Goal: Information Seeking & Learning: Check status

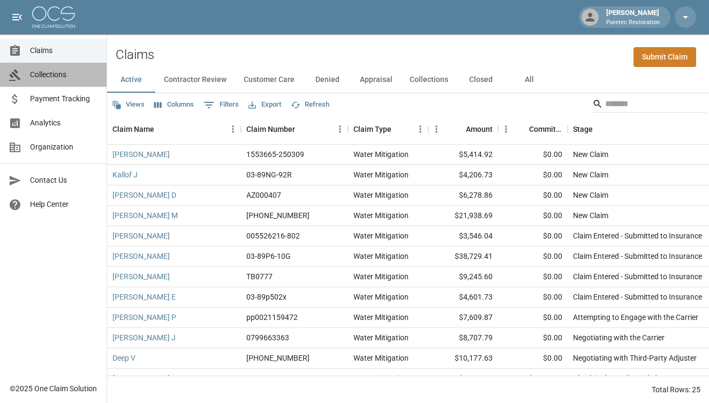
click at [44, 77] on span "Collections" at bounding box center [64, 74] width 68 height 11
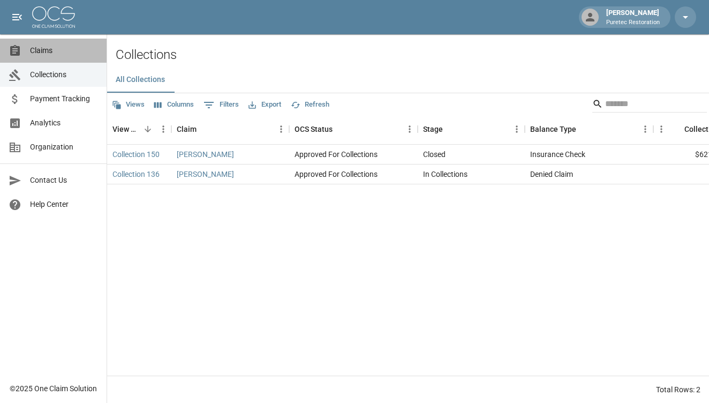
click at [74, 49] on span "Claims" at bounding box center [64, 50] width 68 height 11
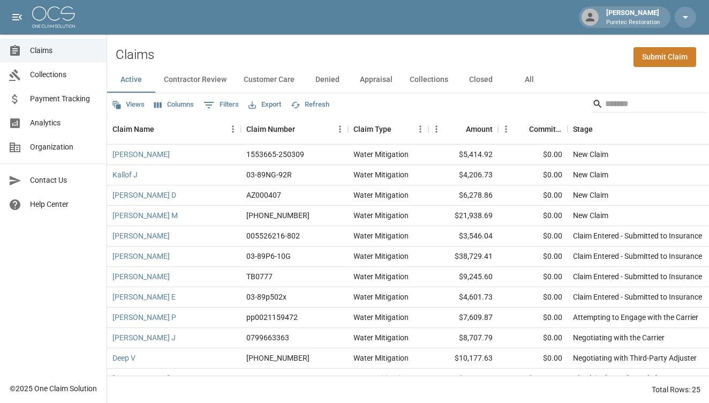
click at [33, 125] on span "Analytics" at bounding box center [64, 122] width 68 height 11
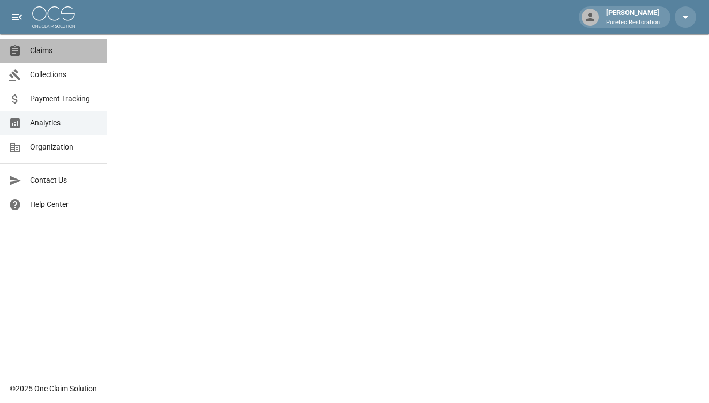
click at [52, 45] on span "Claims" at bounding box center [64, 50] width 68 height 11
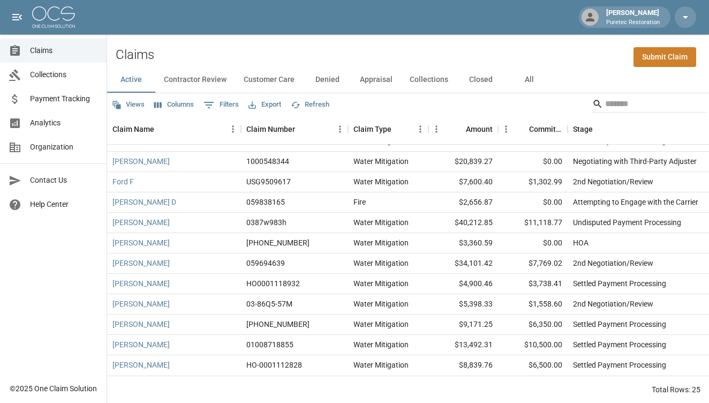
click at [59, 129] on link "Analytics" at bounding box center [53, 123] width 107 height 24
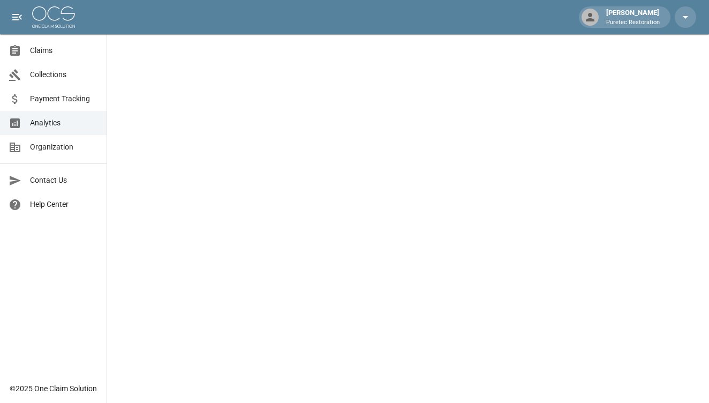
click at [44, 49] on span "Claims" at bounding box center [64, 50] width 68 height 11
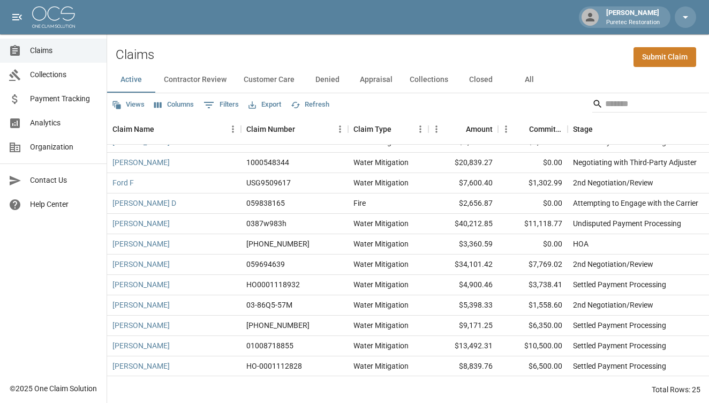
scroll to position [277, 0]
click at [129, 225] on link "[PERSON_NAME]" at bounding box center [140, 223] width 57 height 11
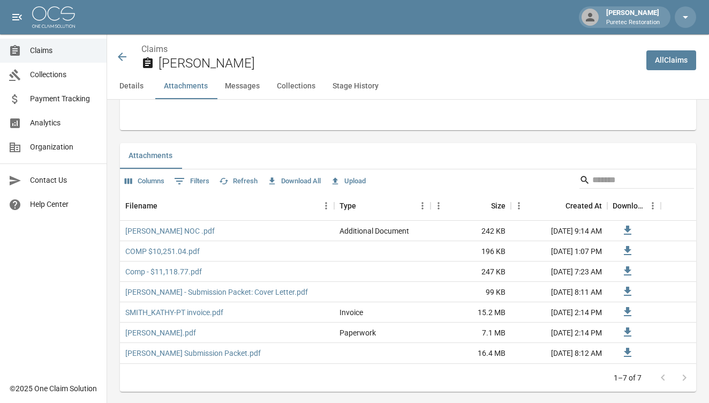
scroll to position [610, 0]
click at [173, 249] on link "COMP $10,251.04.pdf" at bounding box center [162, 250] width 74 height 11
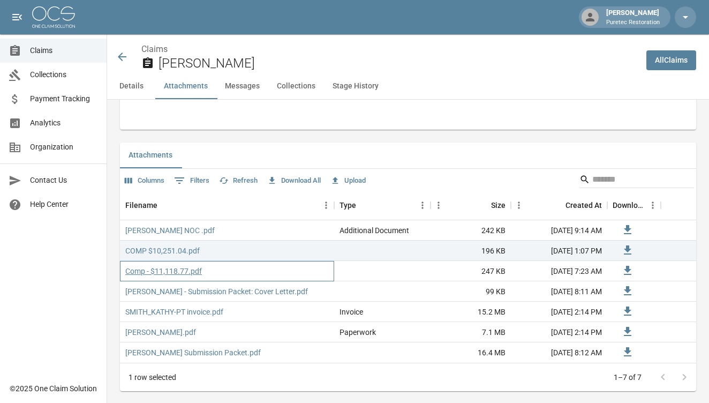
click at [176, 271] on link "Comp - $11,118.77.pdf" at bounding box center [163, 270] width 77 height 11
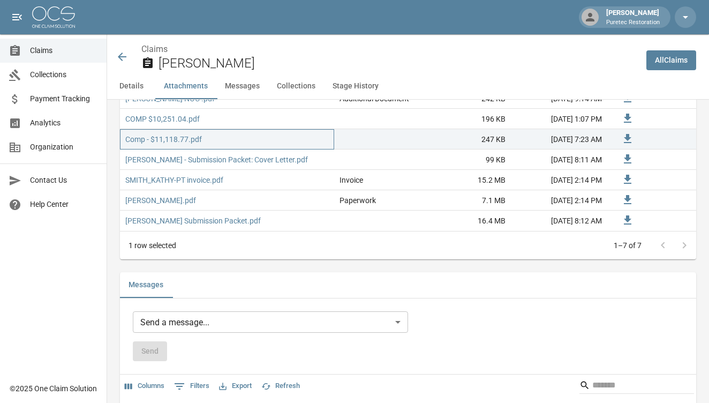
scroll to position [748, 0]
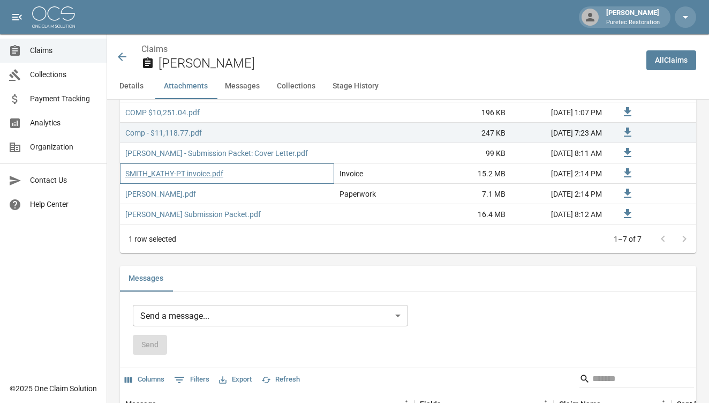
click at [179, 170] on link "SMITH_KATHY-PT invoice.pdf" at bounding box center [174, 173] width 98 height 11
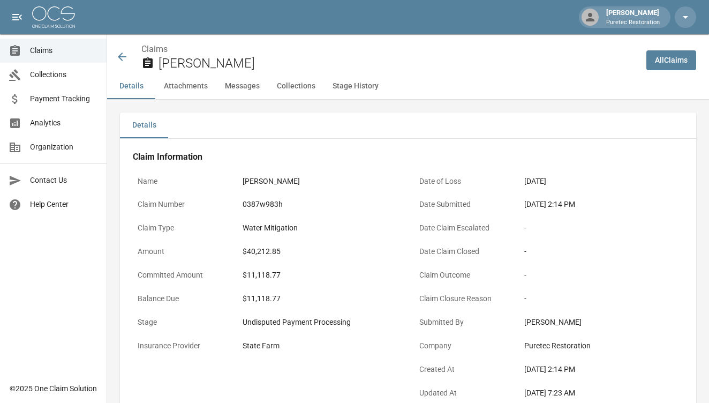
scroll to position [0, 0]
click at [36, 122] on span "Analytics" at bounding box center [64, 122] width 68 height 11
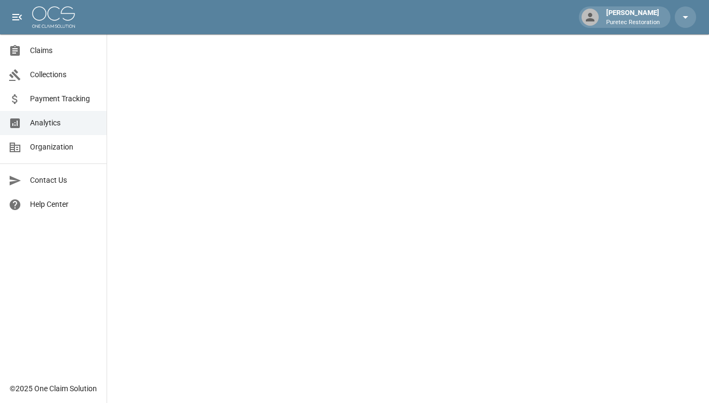
click at [55, 51] on span "Claims" at bounding box center [64, 50] width 68 height 11
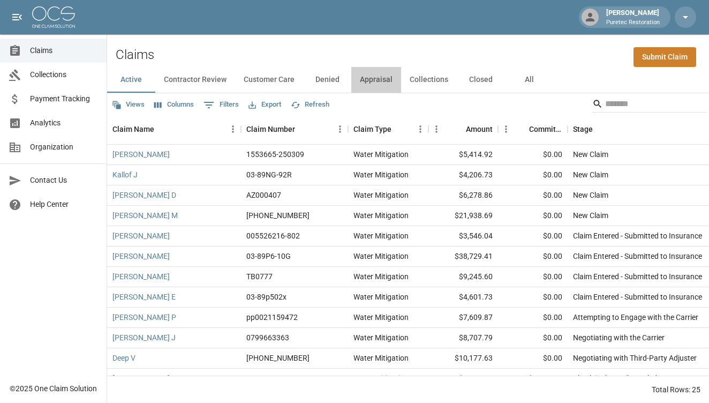
click at [382, 77] on button "Appraisal" at bounding box center [376, 80] width 50 height 26
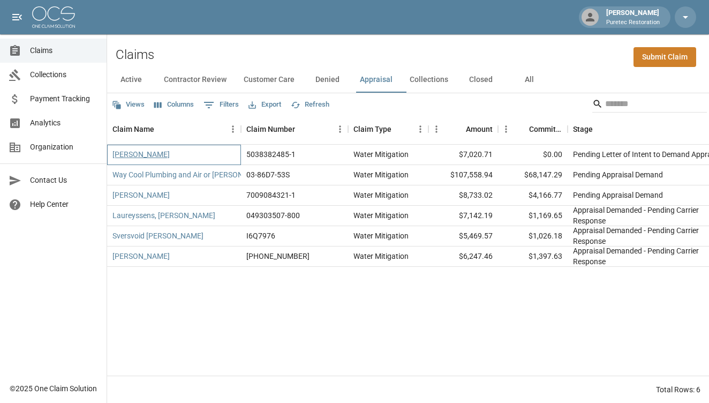
click at [136, 156] on link "[PERSON_NAME]" at bounding box center [140, 154] width 57 height 11
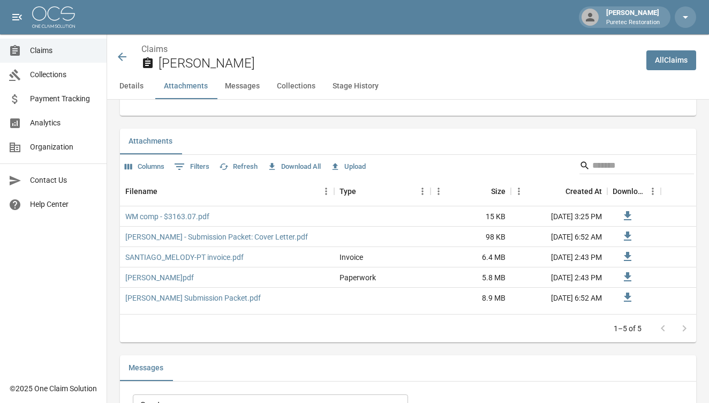
scroll to position [628, 0]
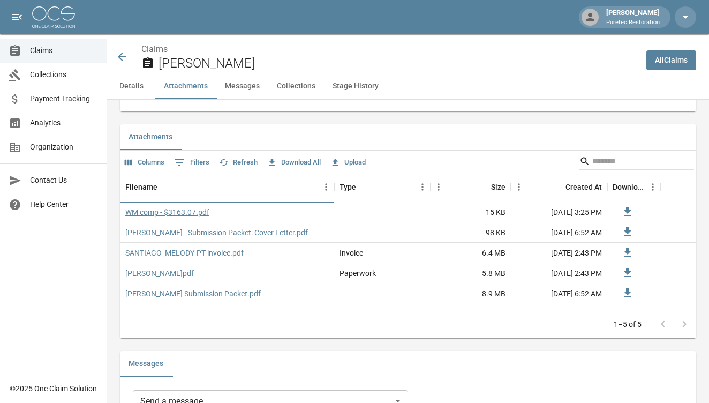
click at [196, 210] on link "WM comp - $3163.07.pdf" at bounding box center [167, 212] width 84 height 11
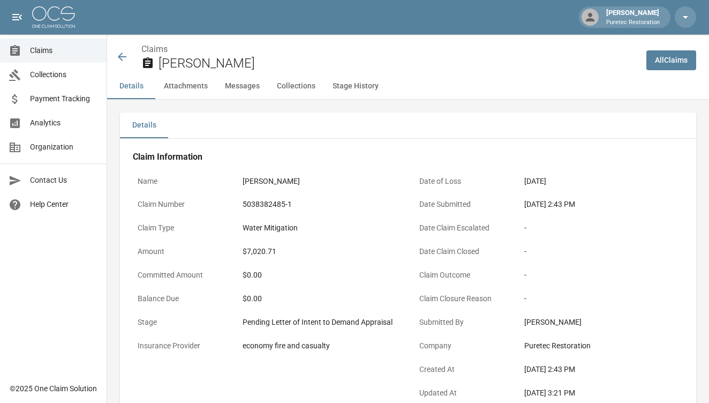
scroll to position [0, 0]
click at [119, 57] on icon at bounding box center [122, 56] width 9 height 9
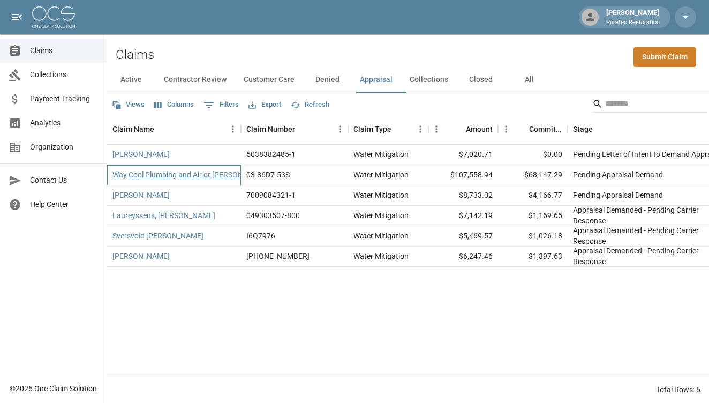
click at [223, 173] on link "Way Cool Plumbing and Air or [PERSON_NAME]" at bounding box center [190, 174] width 157 height 11
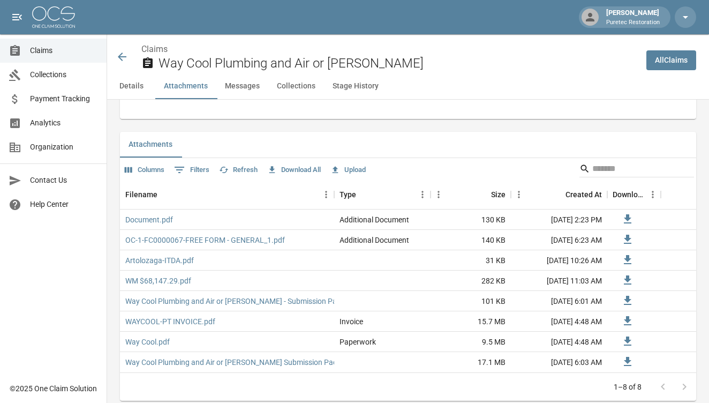
scroll to position [654, 0]
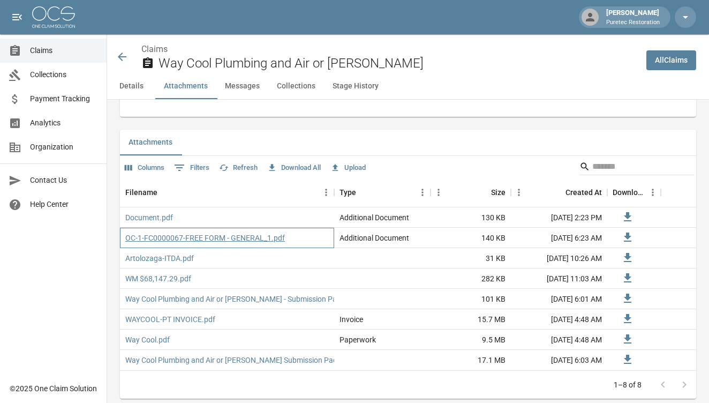
click at [167, 232] on link "OC-1-FC0000067-FREE FORM - GENERAL_1.pdf" at bounding box center [205, 237] width 160 height 11
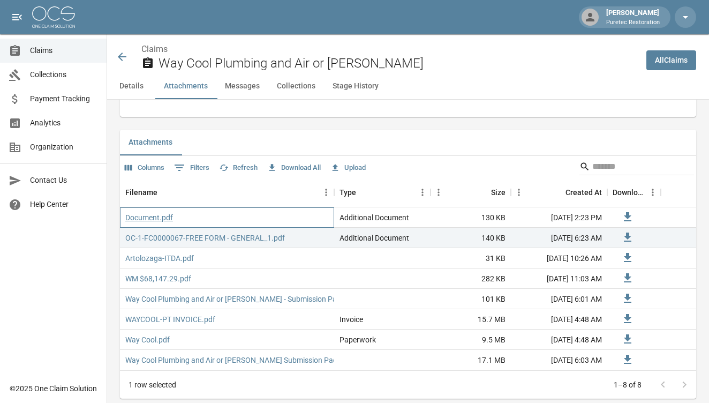
click at [161, 212] on link "Document.pdf" at bounding box center [149, 217] width 48 height 11
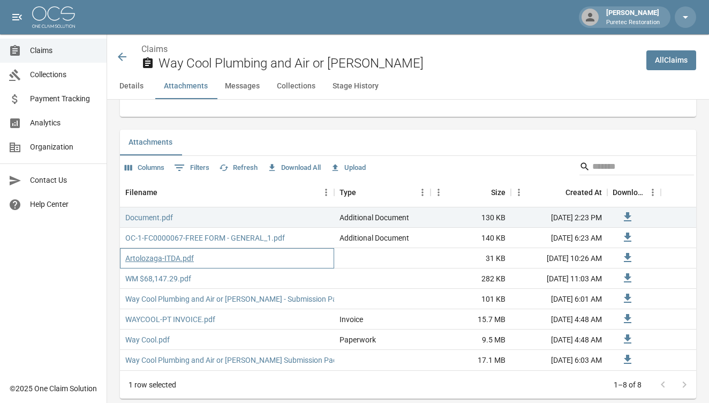
click at [182, 253] on link "Artolozaga-ITDA.pdf" at bounding box center [159, 258] width 69 height 11
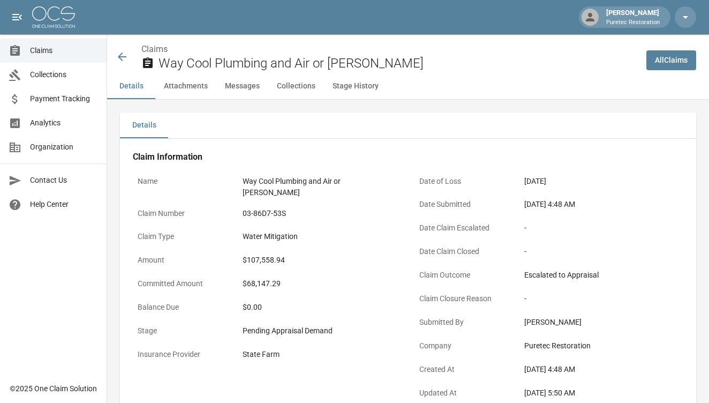
scroll to position [0, 0]
click at [119, 54] on icon at bounding box center [122, 56] width 13 height 13
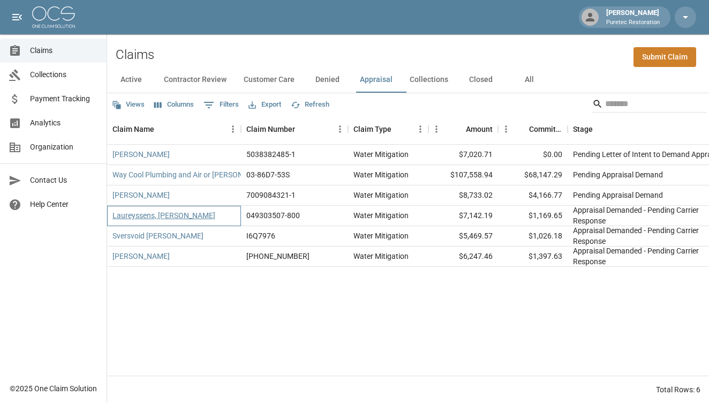
click at [170, 216] on link "Laureyssens, [PERSON_NAME]" at bounding box center [163, 215] width 103 height 11
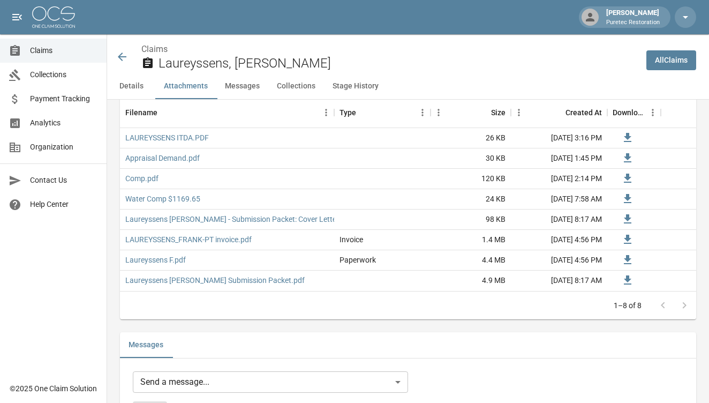
scroll to position [683, 0]
click at [180, 200] on link "Water Comp $1169.65" at bounding box center [162, 198] width 75 height 11
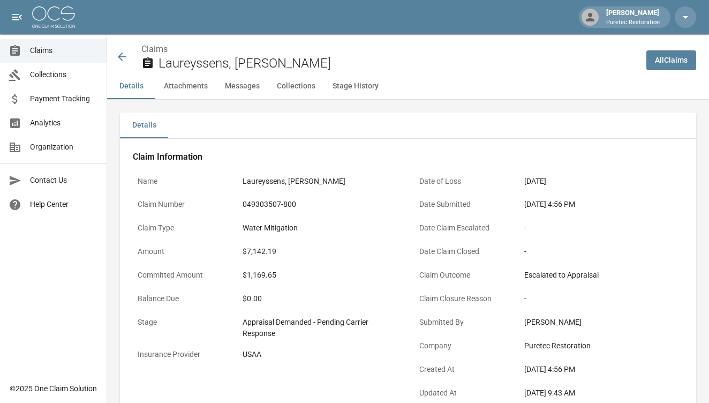
scroll to position [0, 0]
click at [123, 52] on icon at bounding box center [122, 56] width 13 height 13
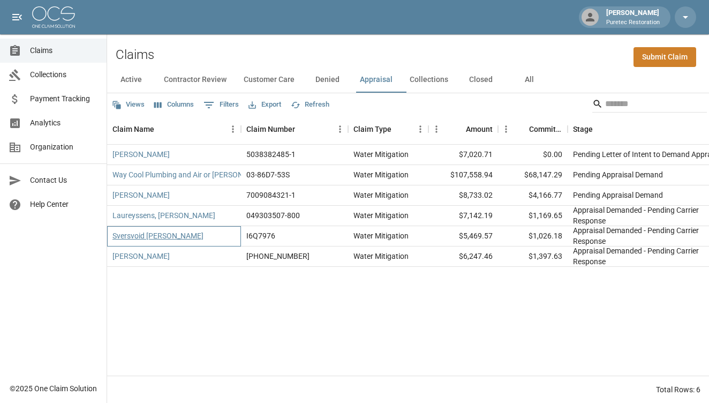
click at [154, 238] on link "Sversvoid [PERSON_NAME]" at bounding box center [157, 235] width 91 height 11
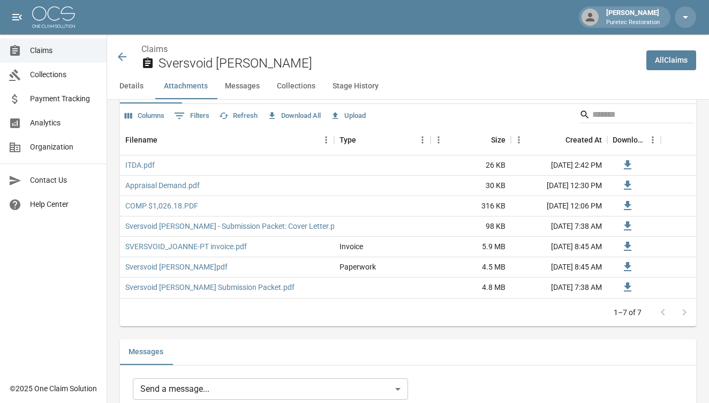
scroll to position [656, 0]
click at [177, 203] on link "COMP $1,026.18.PDF" at bounding box center [161, 205] width 73 height 11
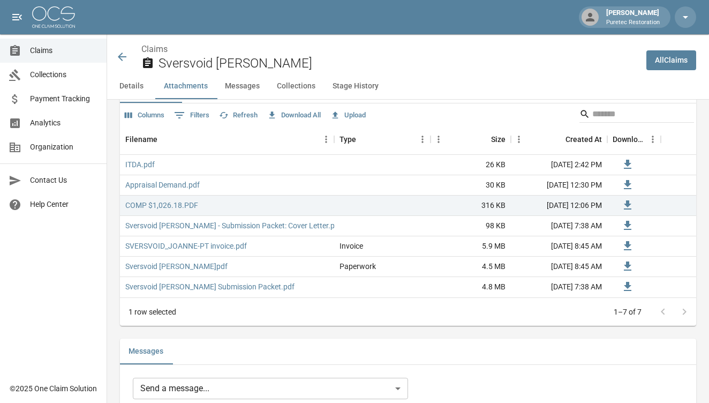
click at [121, 59] on icon at bounding box center [122, 56] width 9 height 9
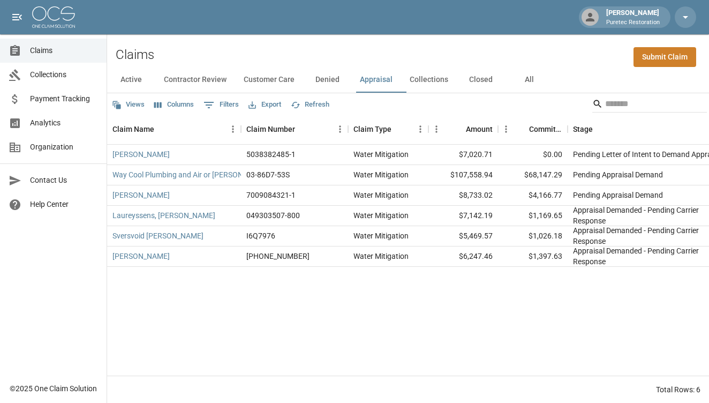
click at [42, 123] on span "Analytics" at bounding box center [64, 122] width 68 height 11
